Goal: Navigation & Orientation: Go to known website

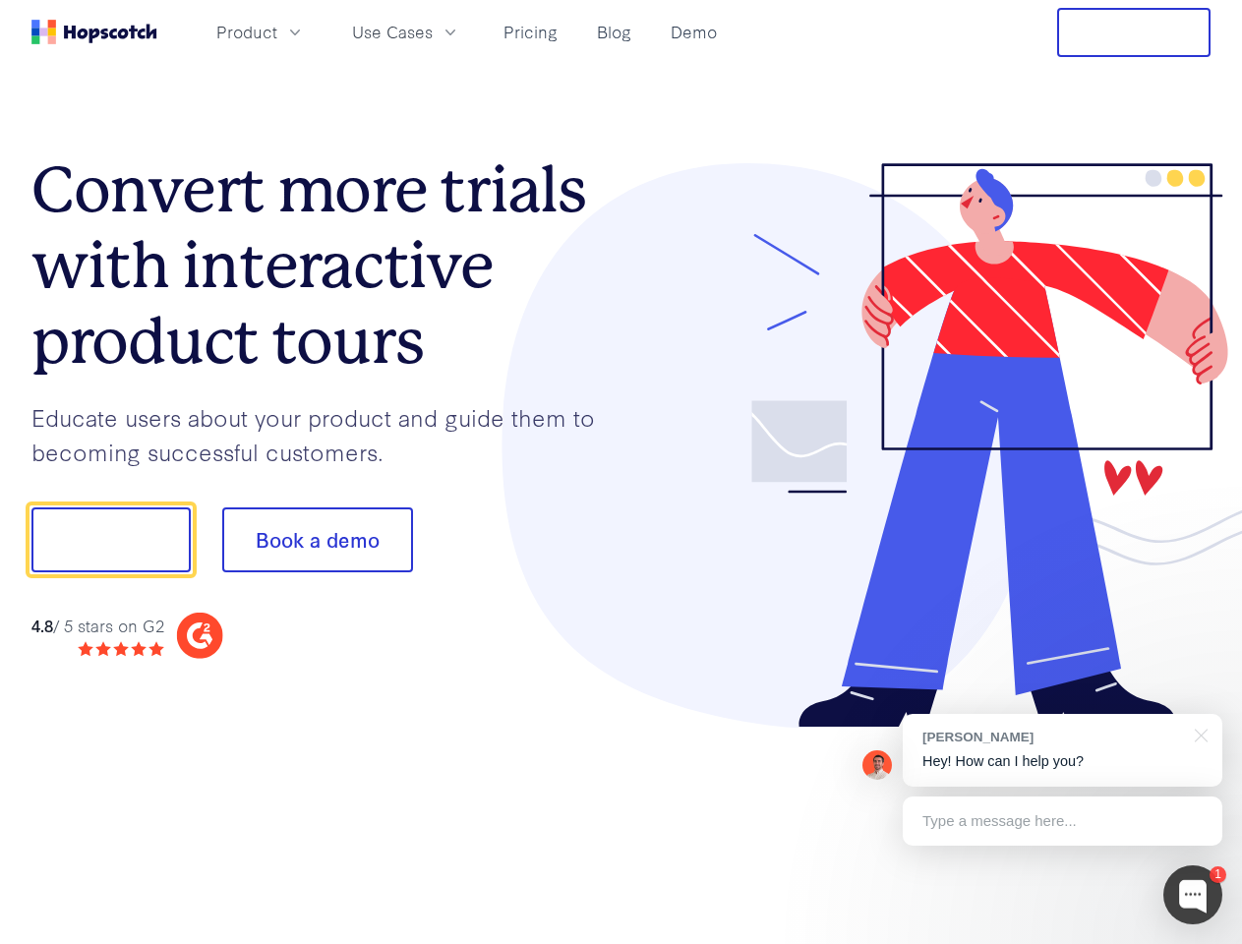
click at [621, 472] on div at bounding box center [916, 445] width 590 height 565
click at [277, 31] on span "Product" at bounding box center [246, 32] width 61 height 25
click at [433, 31] on span "Use Cases" at bounding box center [392, 32] width 81 height 25
click at [1134, 32] on button "Free Trial" at bounding box center [1133, 32] width 153 height 49
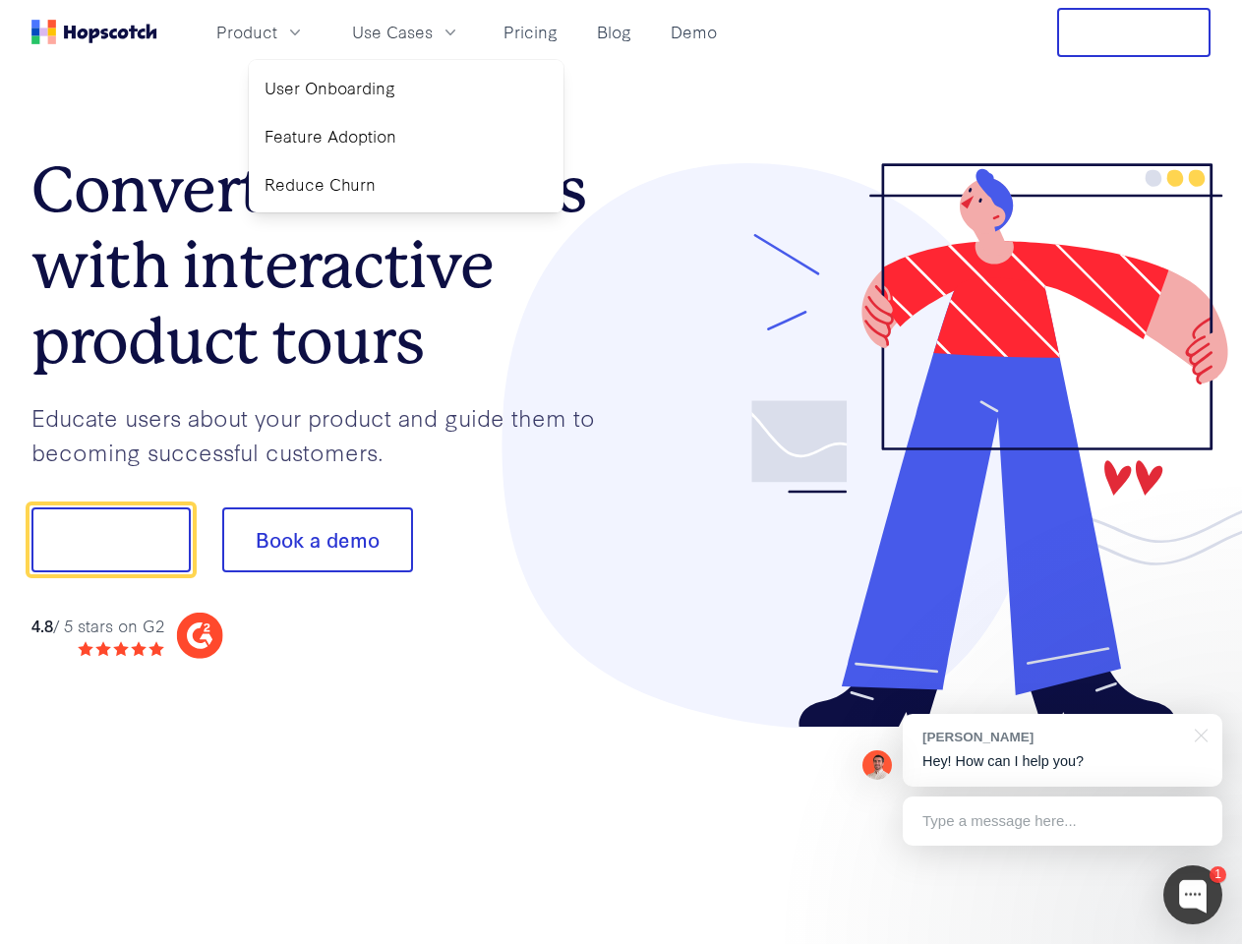
click at [110, 540] on button "Show me!" at bounding box center [110, 539] width 159 height 65
click at [317, 540] on button "Book a demo" at bounding box center [317, 539] width 191 height 65
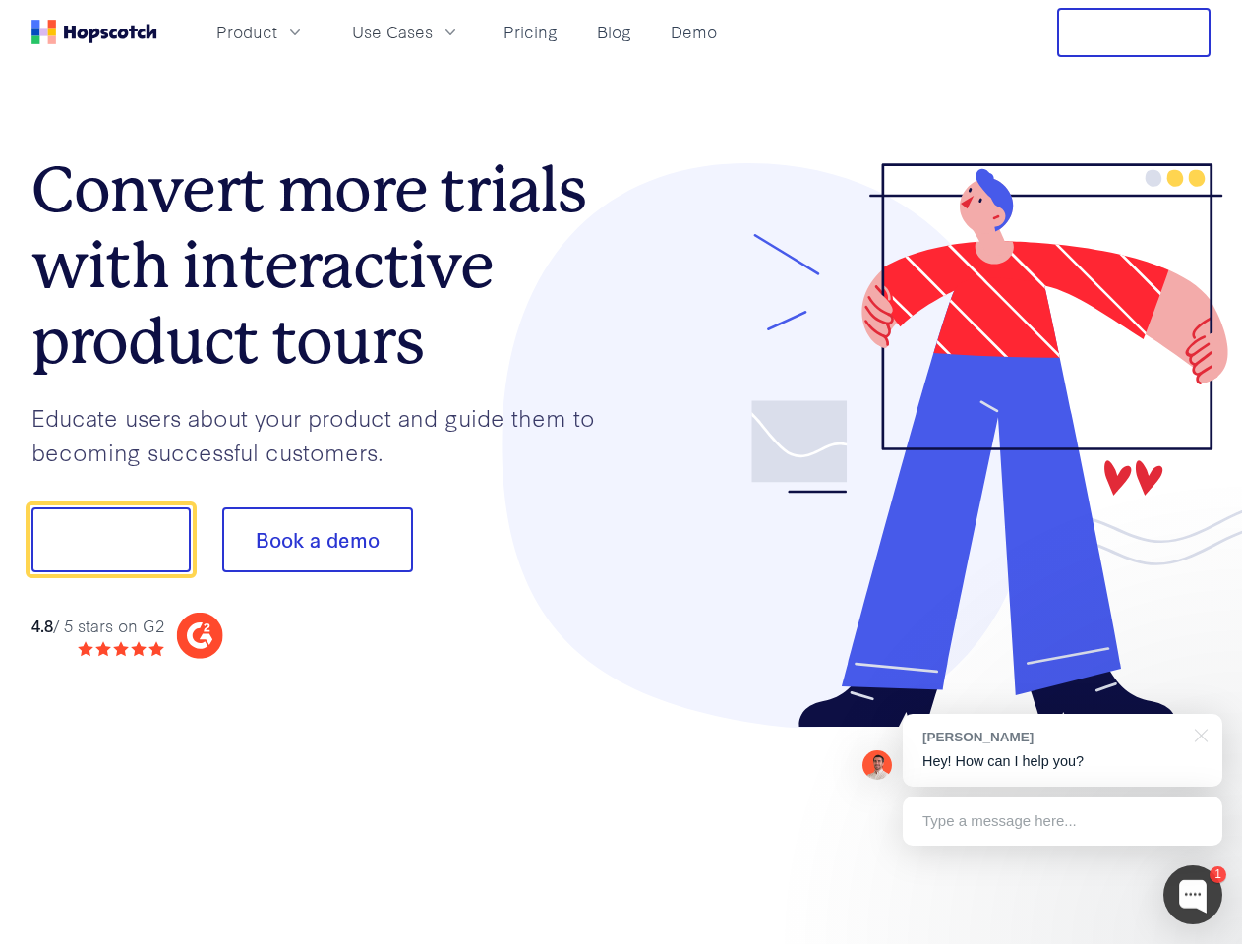
click at [1193, 895] on div at bounding box center [1192, 894] width 59 height 59
click at [1062, 750] on div "[PERSON_NAME] Hey! How can I help you?" at bounding box center [1063, 750] width 320 height 73
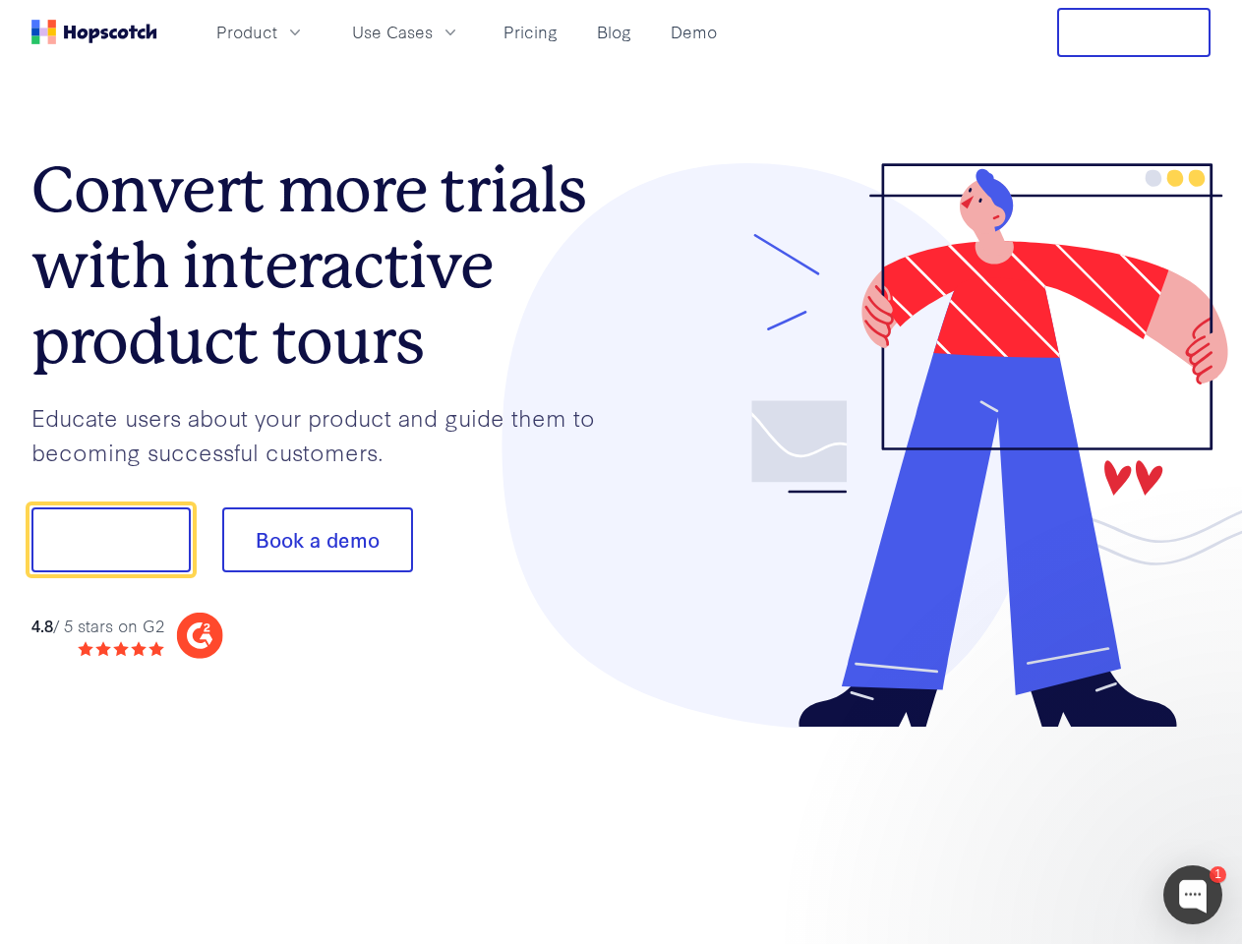
click at [1197, 733] on div at bounding box center [1037, 669] width 369 height 392
click at [1062, 821] on div at bounding box center [1037, 669] width 369 height 392
